Goal: Task Accomplishment & Management: Use online tool/utility

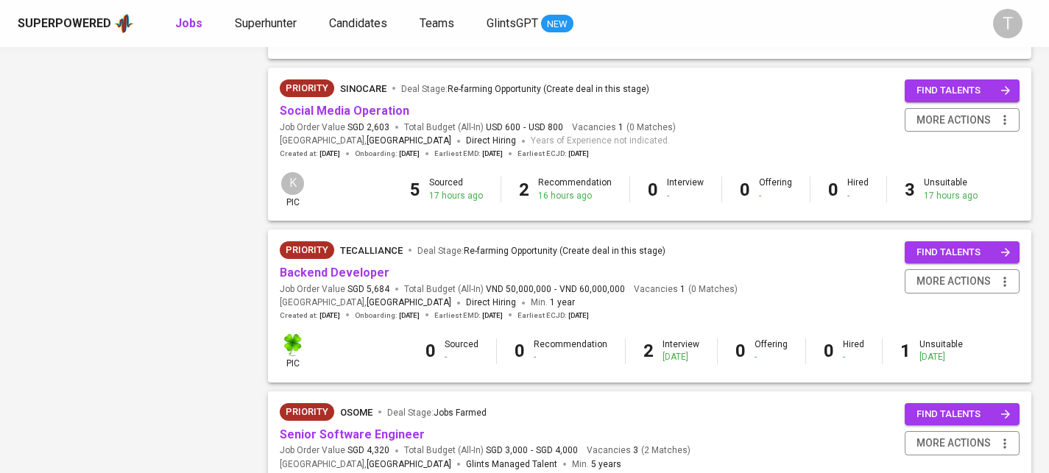
scroll to position [1117, 0]
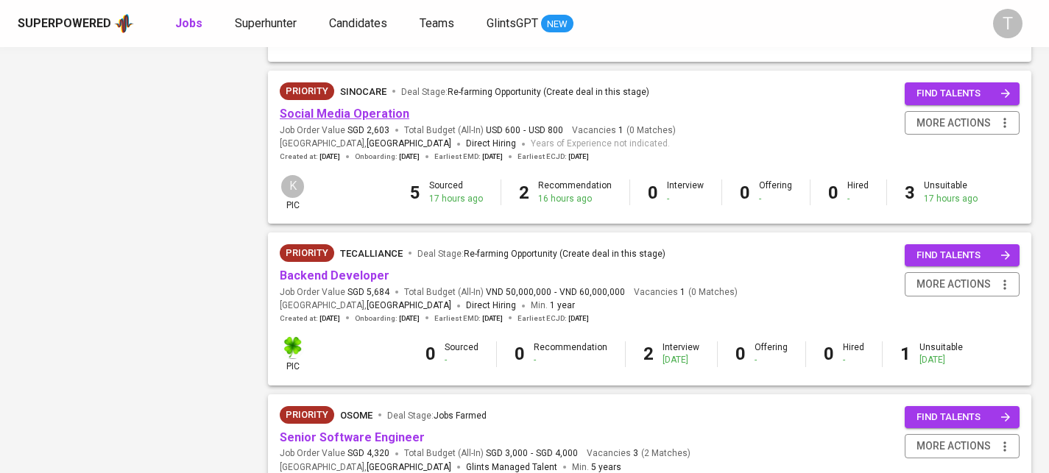
click at [376, 121] on link "Social Media Operation" at bounding box center [345, 114] width 130 height 14
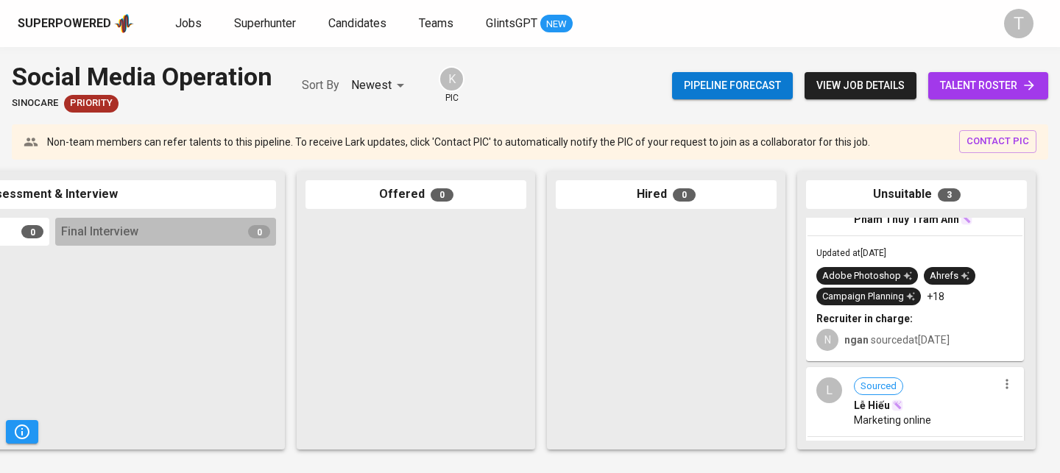
scroll to position [188, 0]
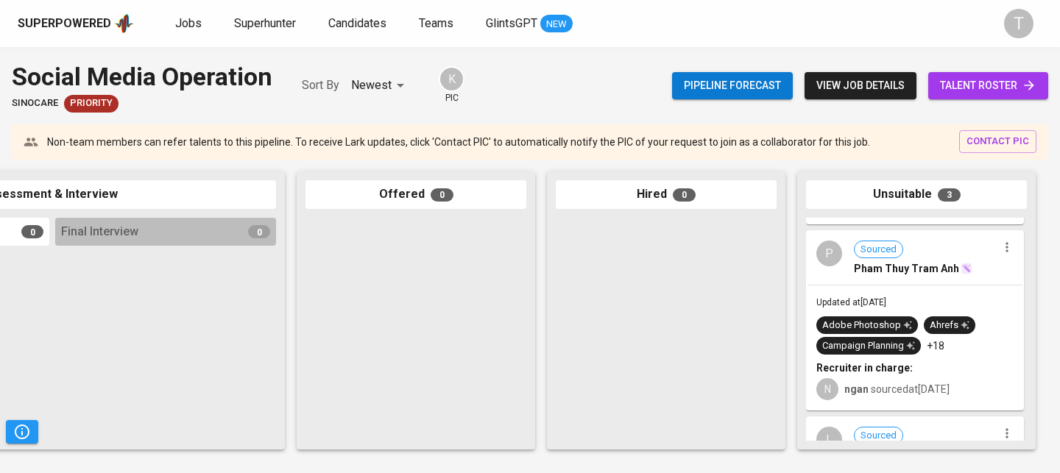
click at [855, 278] on div "P Sourced Pham Thuy Tram Anh" at bounding box center [915, 258] width 215 height 53
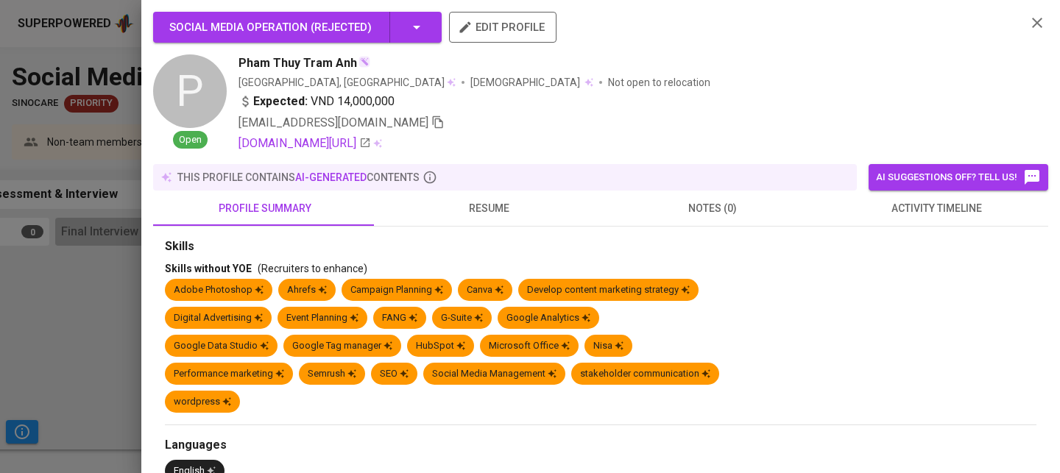
click at [496, 194] on button "resume" at bounding box center [489, 208] width 224 height 35
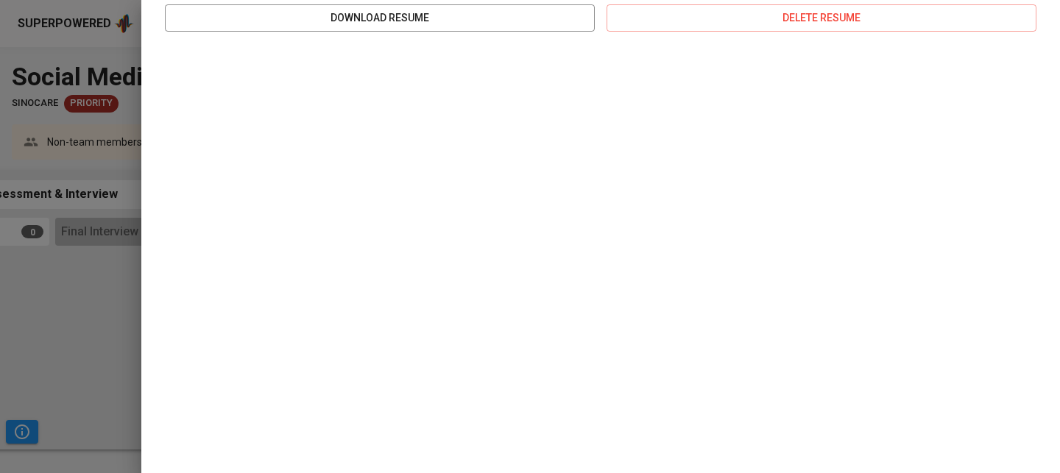
scroll to position [316, 0]
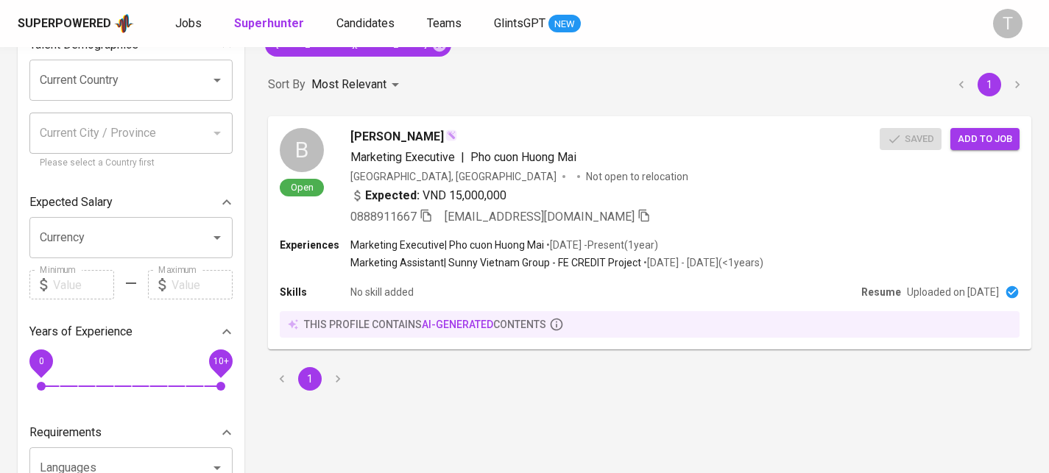
scroll to position [124, 0]
